Goal: Browse casually: Explore the website without a specific task or goal

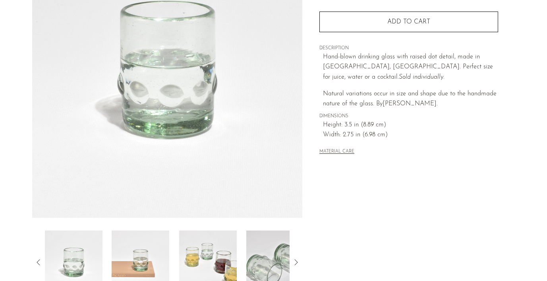
scroll to position [133, 0]
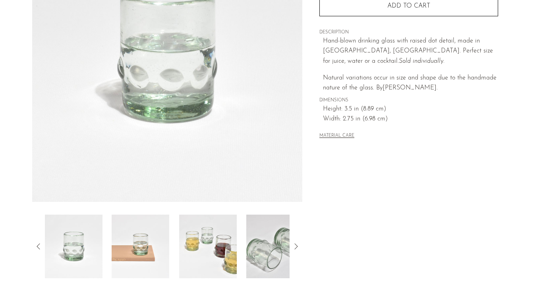
click at [133, 223] on img at bounding box center [141, 246] width 58 height 64
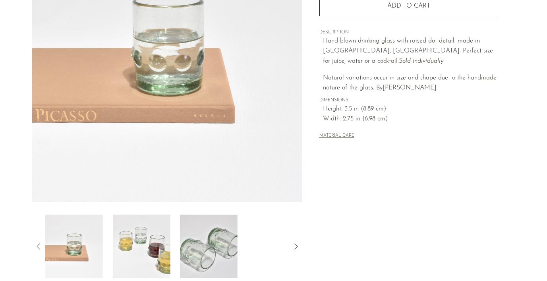
click at [133, 223] on img at bounding box center [141, 246] width 58 height 64
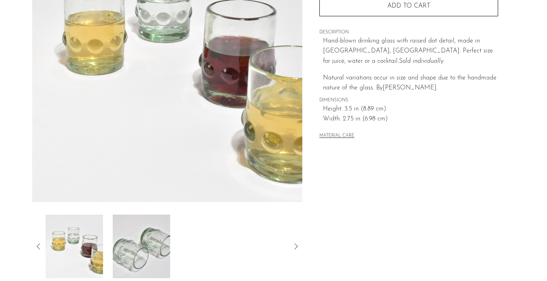
click at [133, 223] on img at bounding box center [141, 246] width 58 height 64
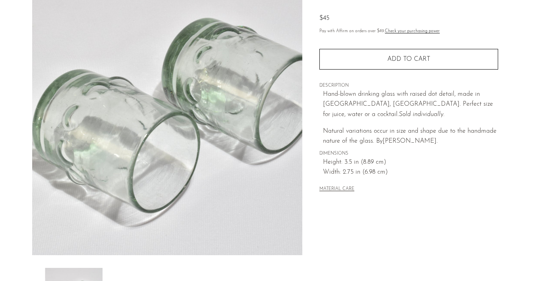
scroll to position [75, 0]
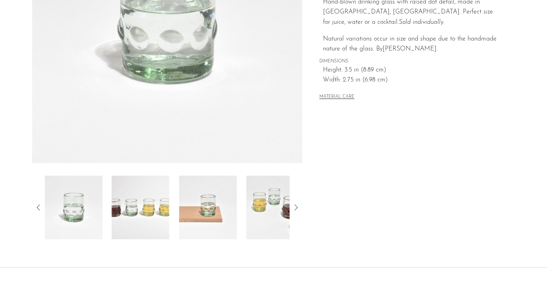
click at [159, 202] on img at bounding box center [141, 208] width 58 height 64
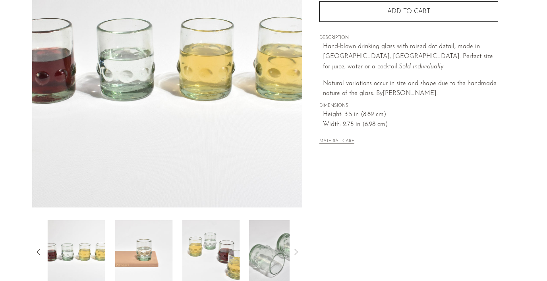
scroll to position [121, 0]
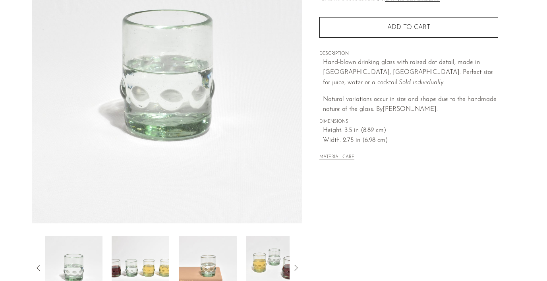
scroll to position [151, 0]
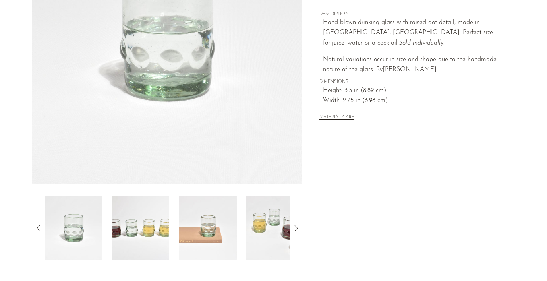
click at [144, 224] on img at bounding box center [141, 228] width 58 height 64
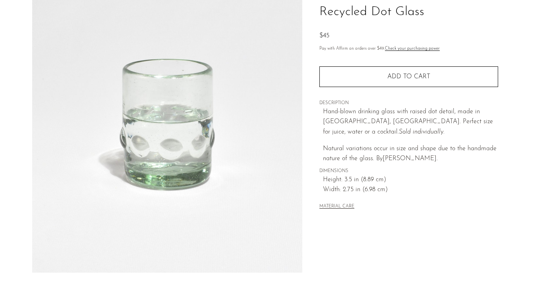
scroll to position [0, 0]
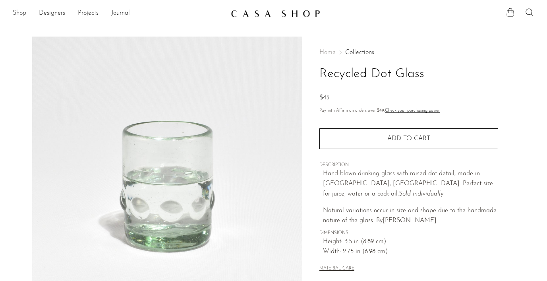
click at [17, 12] on link "Shop" at bounding box center [20, 13] width 14 height 10
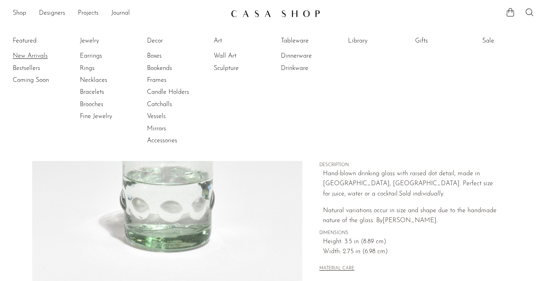
click at [21, 52] on link "New Arrivals" at bounding box center [43, 56] width 60 height 9
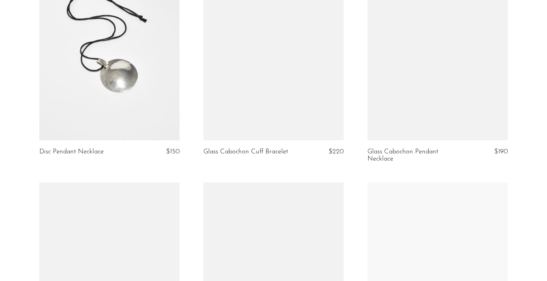
scroll to position [593, 0]
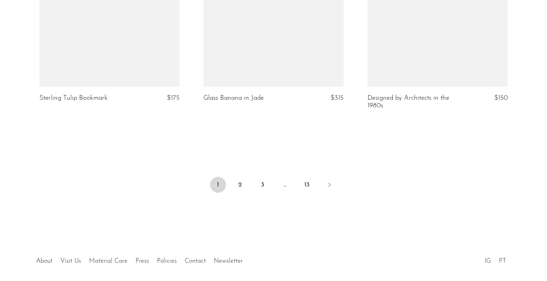
scroll to position [2777, 0]
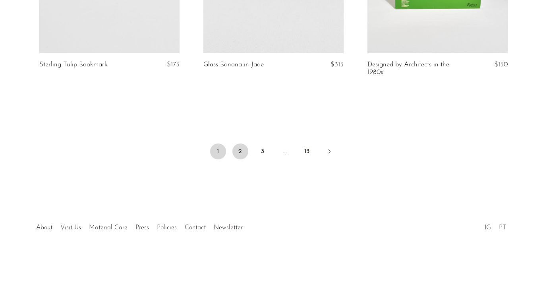
click at [239, 154] on link "2" at bounding box center [240, 151] width 16 height 16
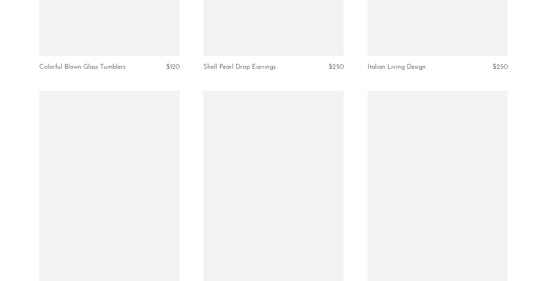
scroll to position [2762, 0]
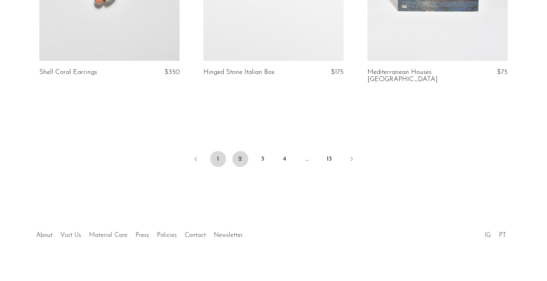
click at [217, 152] on link "1" at bounding box center [218, 159] width 16 height 16
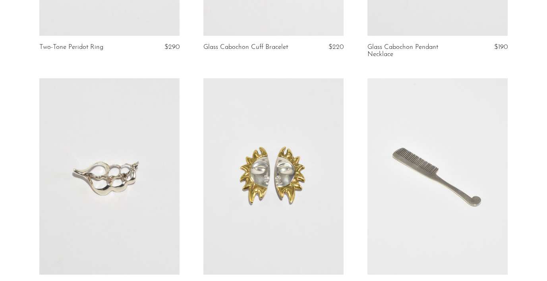
scroll to position [516, 0]
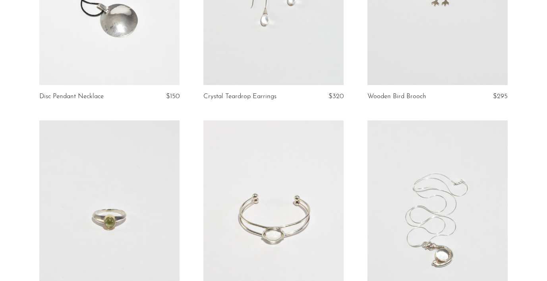
scroll to position [238, 0]
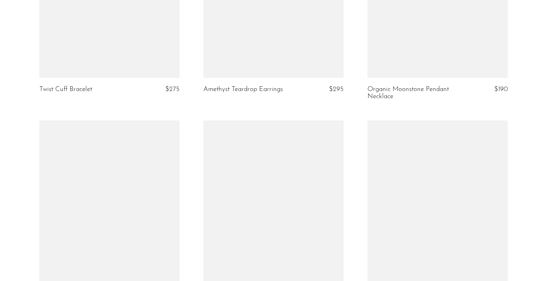
scroll to position [2170, 0]
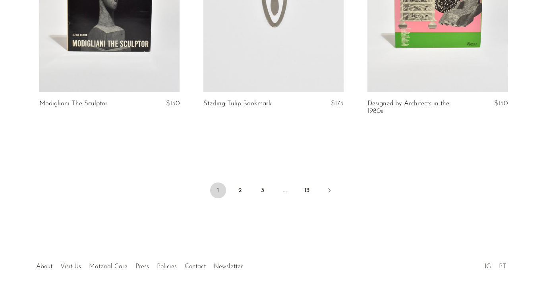
scroll to position [2777, 0]
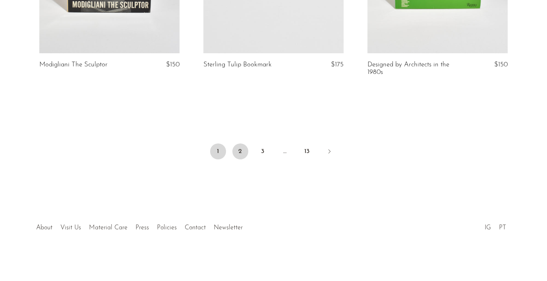
click at [240, 157] on link "2" at bounding box center [240, 151] width 16 height 16
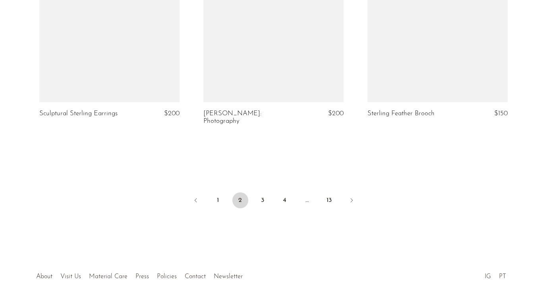
scroll to position [2762, 0]
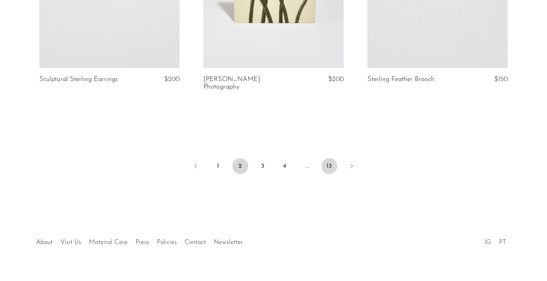
click at [330, 158] on link "13" at bounding box center [329, 166] width 16 height 16
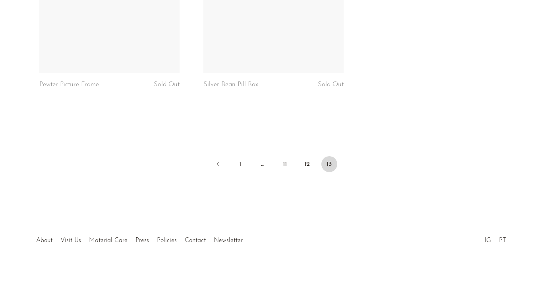
scroll to position [2552, 0]
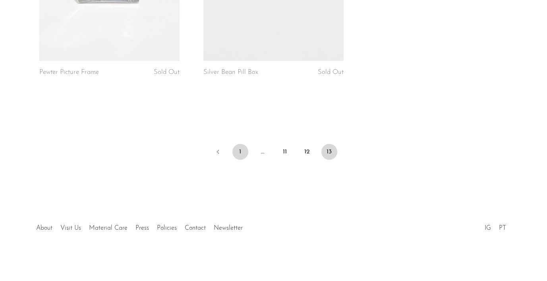
click at [244, 150] on link "1" at bounding box center [240, 152] width 16 height 16
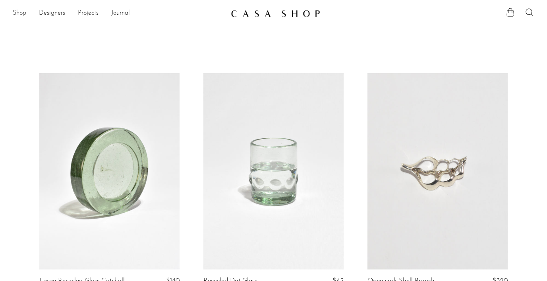
click at [22, 16] on link "Shop" at bounding box center [20, 13] width 14 height 10
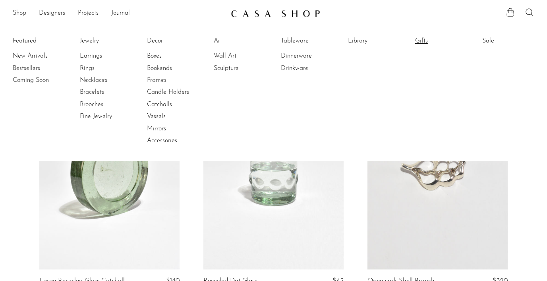
click at [425, 42] on link "Gifts" at bounding box center [445, 41] width 60 height 9
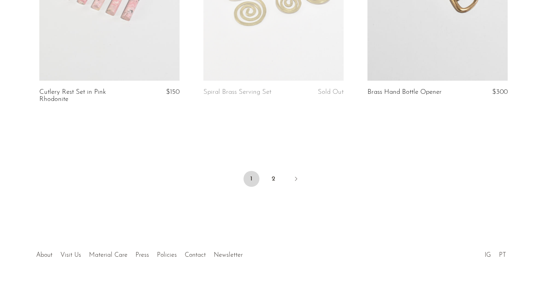
scroll to position [2777, 0]
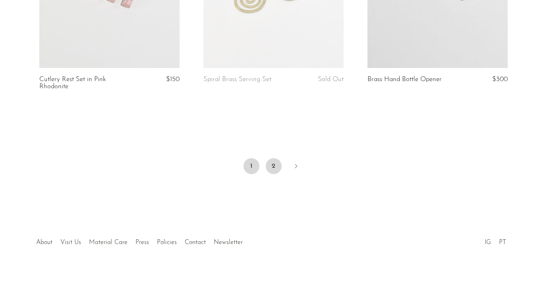
click at [276, 158] on link "2" at bounding box center [274, 166] width 16 height 16
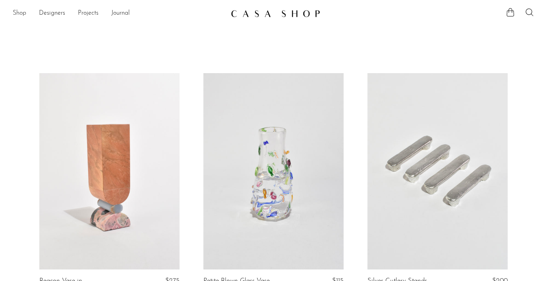
click at [14, 12] on link "Shop" at bounding box center [20, 13] width 14 height 10
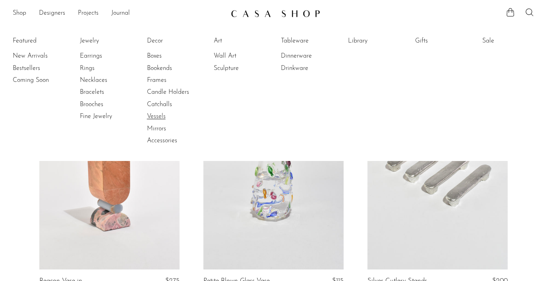
click at [164, 113] on link "Vessels" at bounding box center [177, 116] width 60 height 9
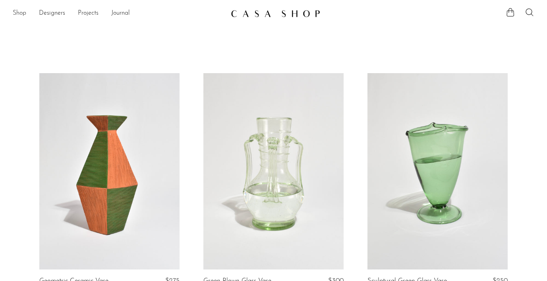
click at [25, 14] on link "Shop" at bounding box center [20, 13] width 14 height 10
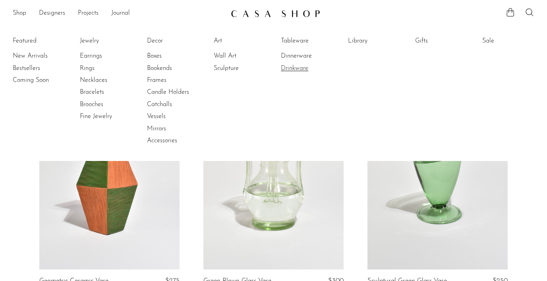
click at [301, 70] on link "Drinkware" at bounding box center [311, 68] width 60 height 9
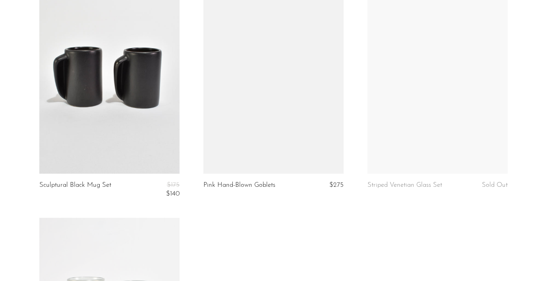
scroll to position [736, 0]
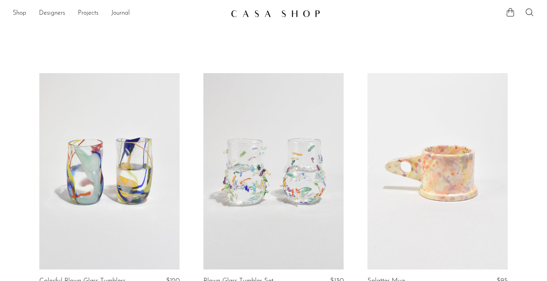
scroll to position [65, 0]
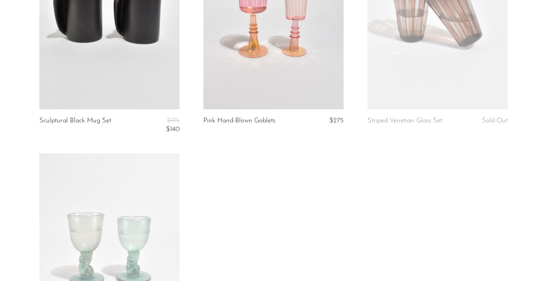
scroll to position [1090, 0]
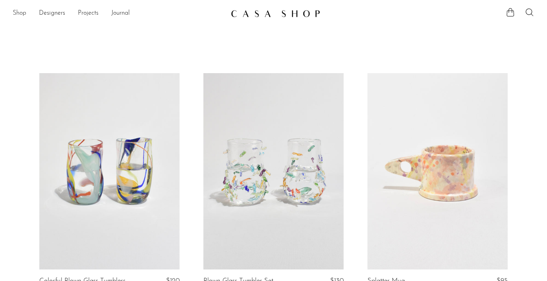
click at [19, 17] on link "Shop" at bounding box center [20, 13] width 14 height 10
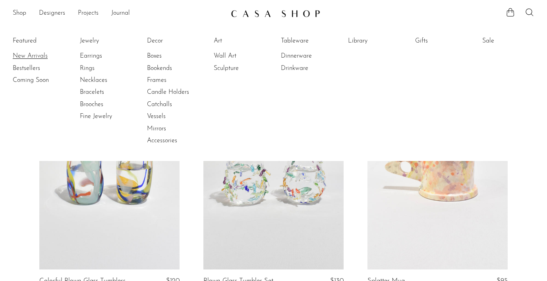
click at [24, 55] on link "New Arrivals" at bounding box center [43, 56] width 60 height 9
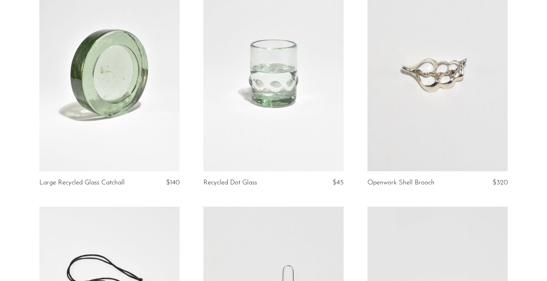
scroll to position [112, 0]
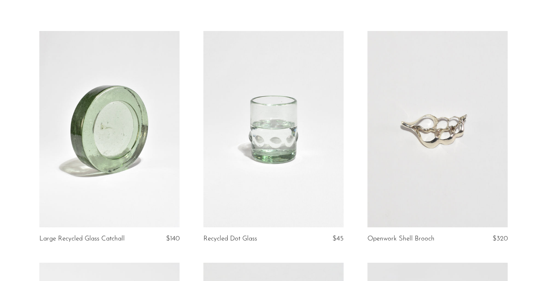
scroll to position [44, 0]
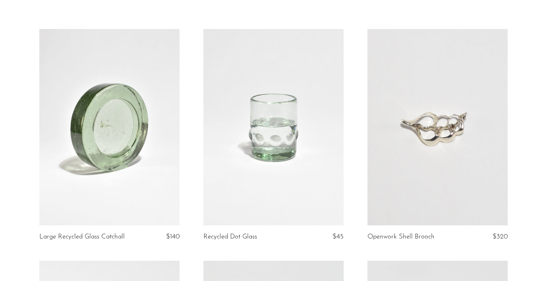
click at [46, 128] on link at bounding box center [109, 127] width 140 height 196
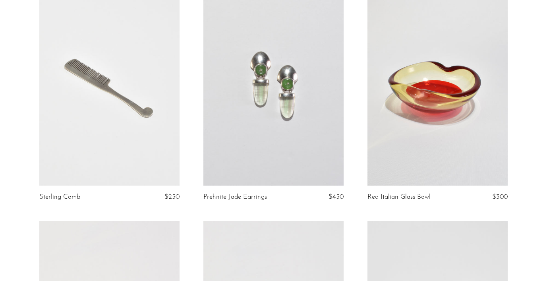
scroll to position [1197, 0]
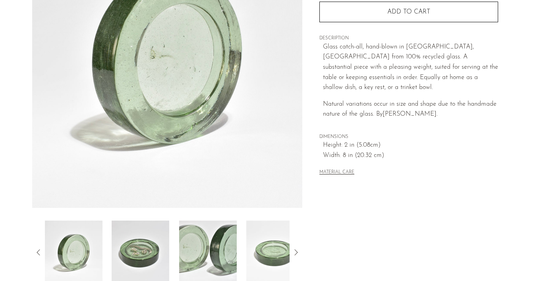
scroll to position [128, 0]
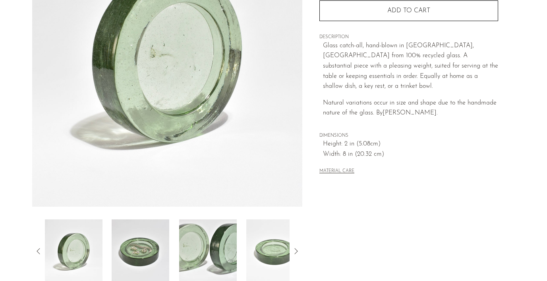
click at [149, 235] on img at bounding box center [141, 251] width 58 height 64
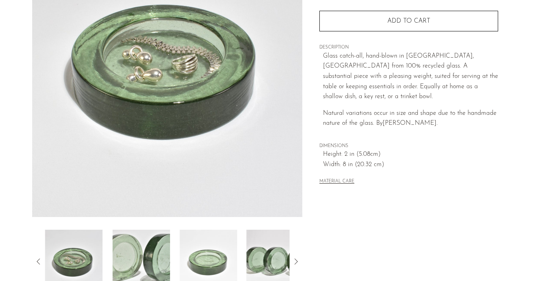
scroll to position [117, 0]
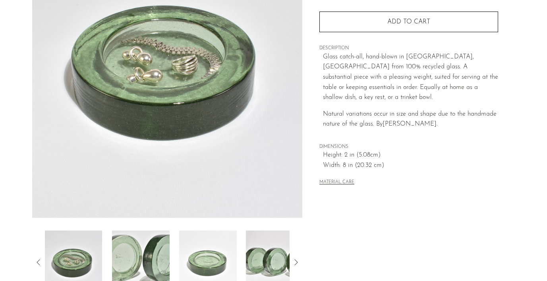
click at [138, 253] on img at bounding box center [141, 262] width 58 height 64
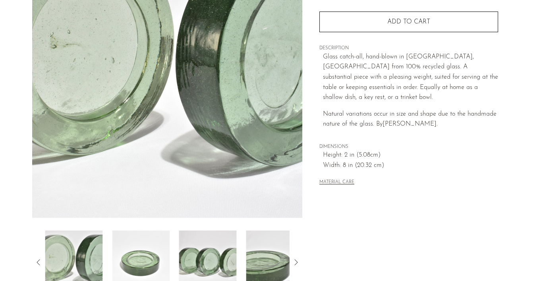
click at [138, 253] on img at bounding box center [141, 262] width 58 height 64
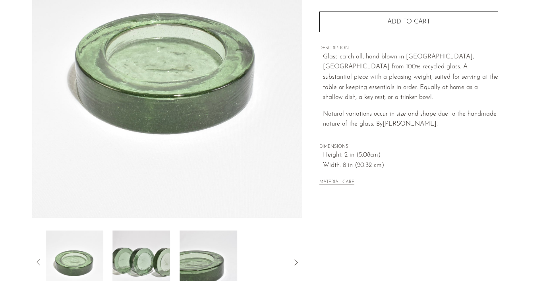
click at [138, 253] on img at bounding box center [142, 262] width 58 height 64
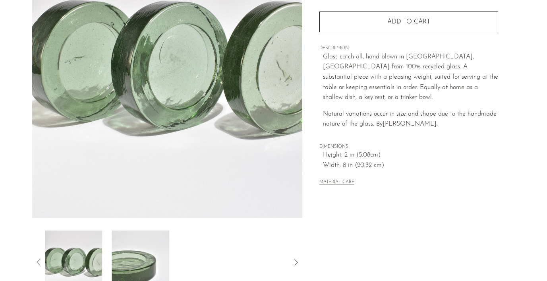
click at [138, 253] on img at bounding box center [141, 262] width 58 height 64
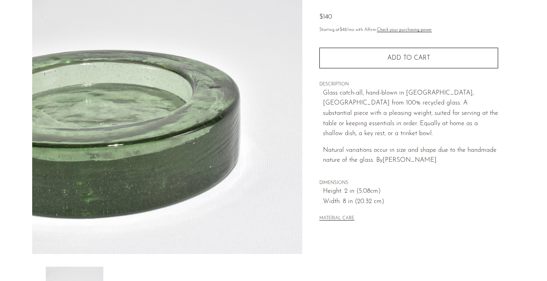
scroll to position [65, 0]
